Goal: Task Accomplishment & Management: Manage account settings

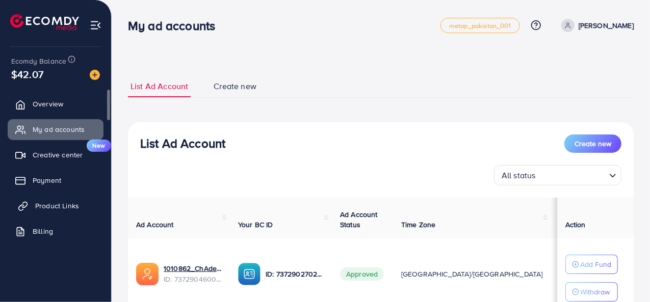
click at [43, 203] on span "Product Links" at bounding box center [57, 206] width 44 height 10
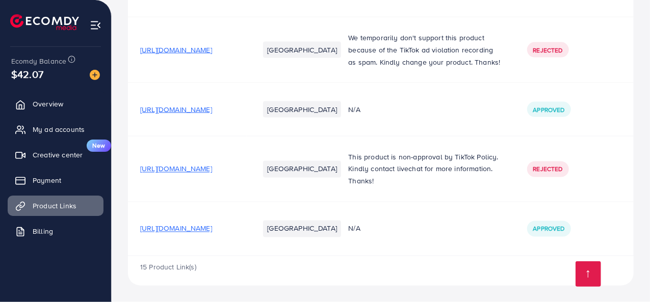
scroll to position [833, 0]
click at [212, 227] on span "[URL][DOMAIN_NAME]" at bounding box center [176, 229] width 72 height 10
click at [40, 129] on span "My ad accounts" at bounding box center [61, 129] width 52 height 10
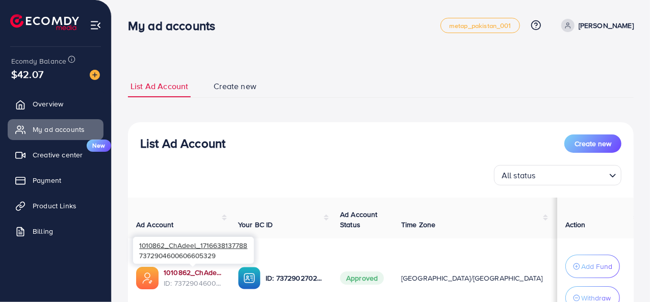
click at [192, 276] on link "1010862_ChAdeel_1716638137788" at bounding box center [193, 272] width 58 height 10
click at [183, 270] on link "1010862_ChAdeel_1716638137788" at bounding box center [193, 272] width 58 height 10
click at [192, 272] on link "1010862_ChAdeel_1716638137788" at bounding box center [193, 272] width 58 height 10
click at [194, 274] on link "1010862_ChAdeel_1716638137788" at bounding box center [193, 272] width 58 height 10
